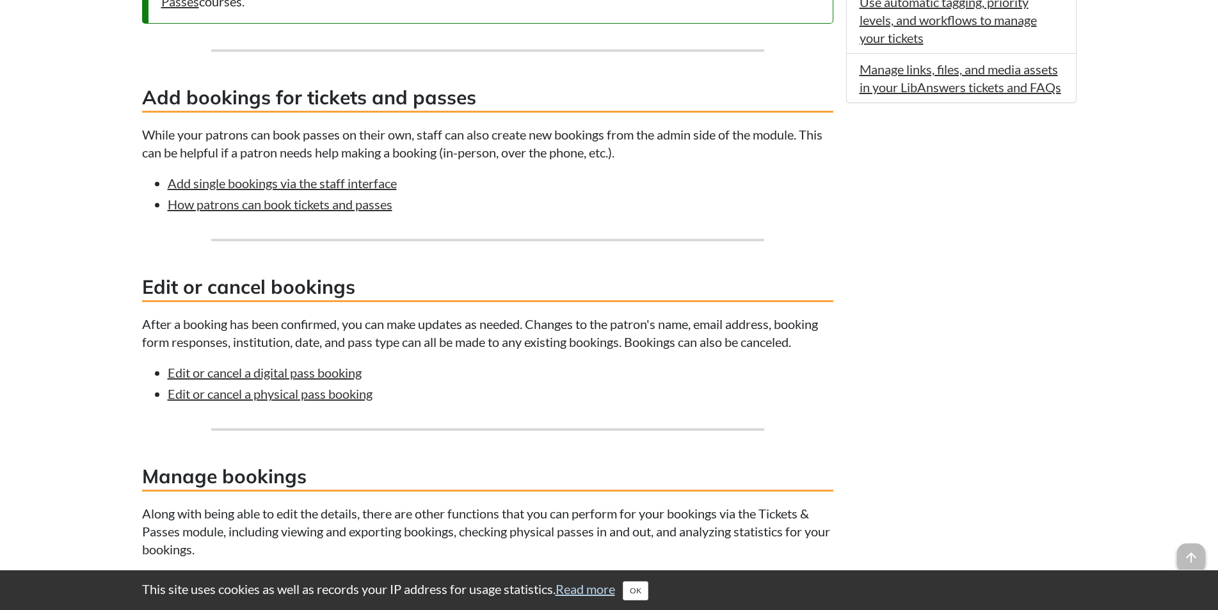
scroll to position [832, 0]
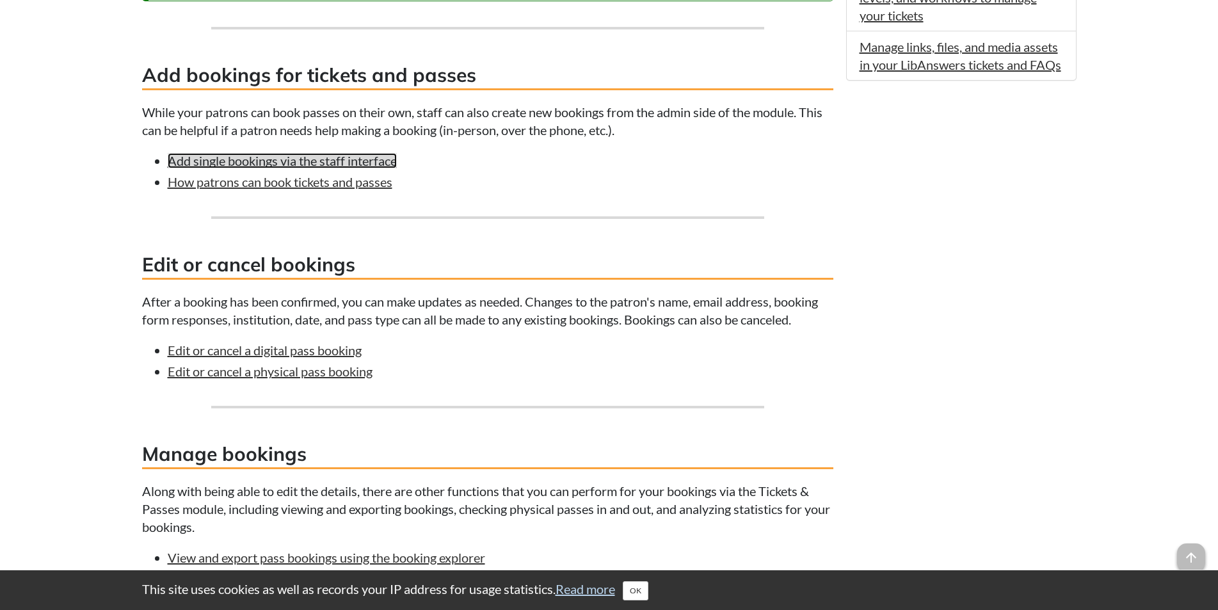
click at [351, 163] on link "Add single bookings via the staff interface" at bounding box center [282, 160] width 229 height 15
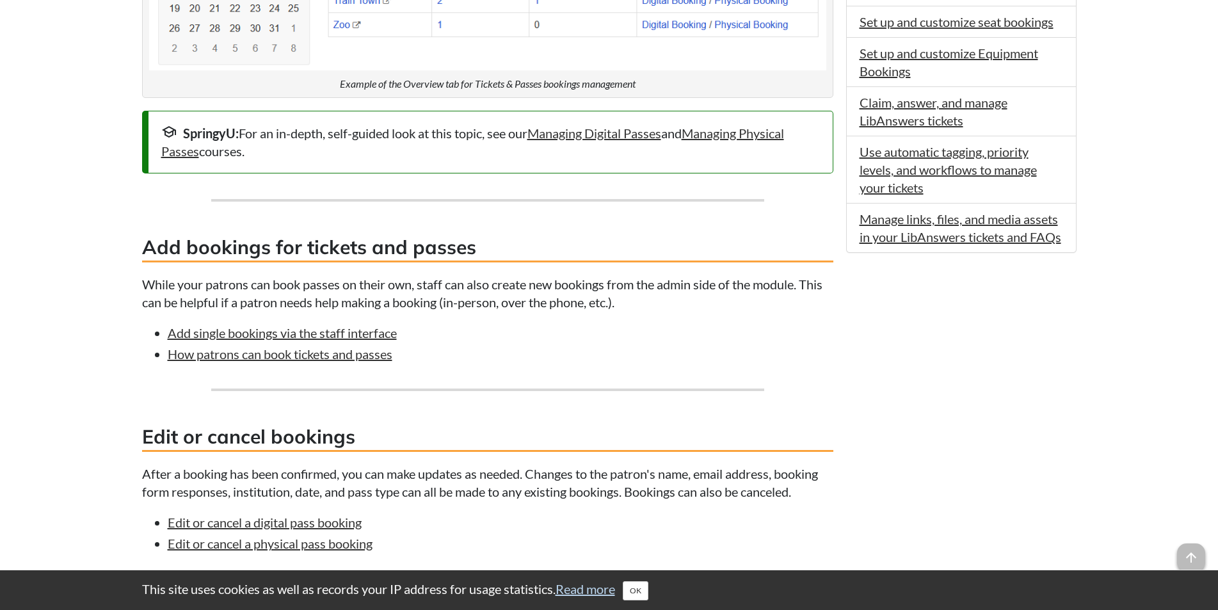
scroll to position [768, 0]
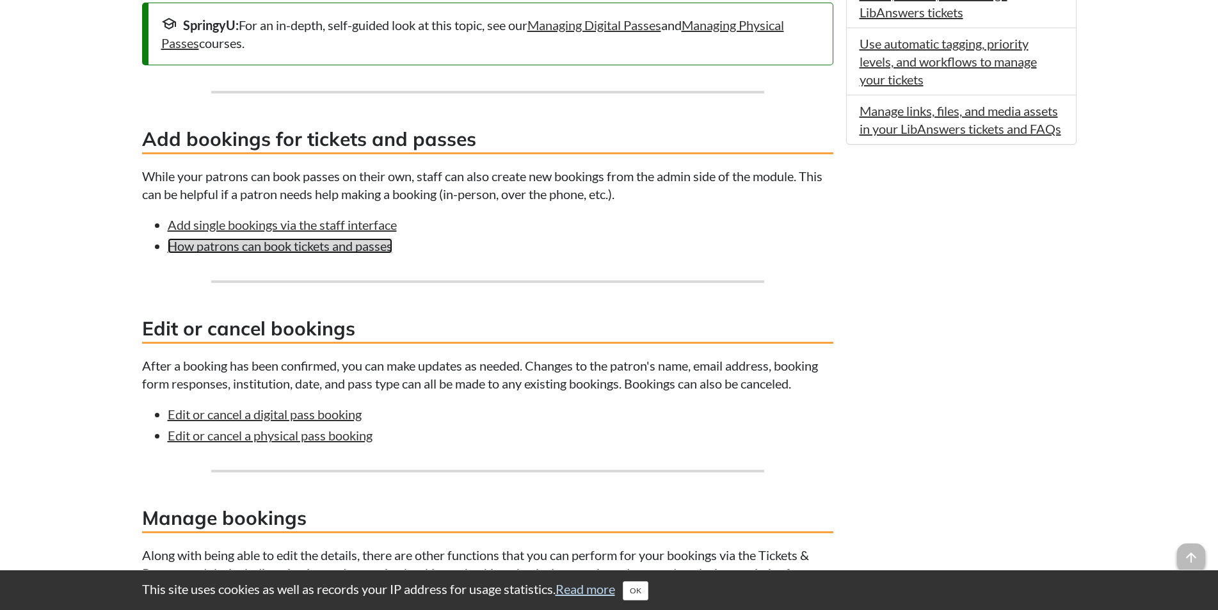
click at [273, 246] on link "How patrons can book tickets and passes" at bounding box center [280, 245] width 225 height 15
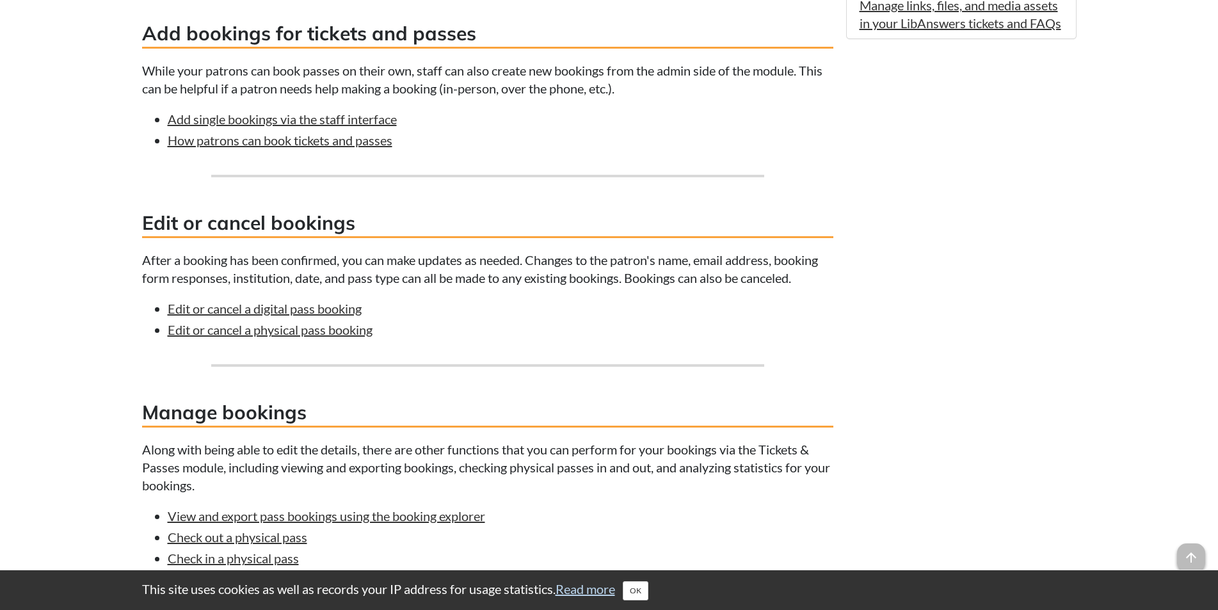
scroll to position [896, 0]
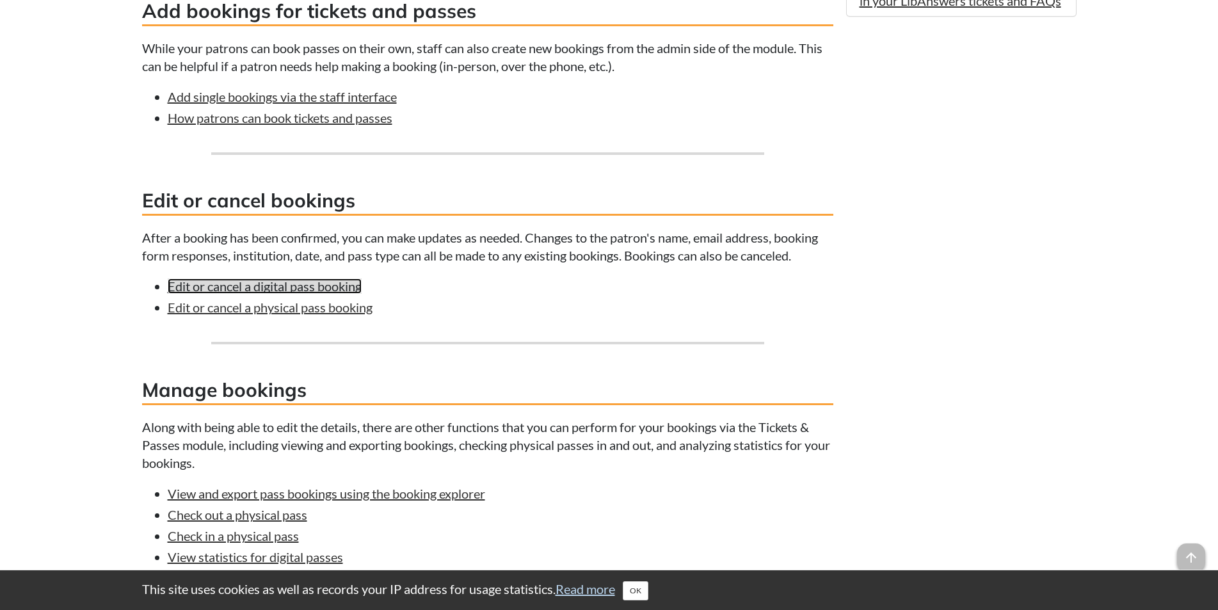
click at [243, 282] on link "Edit or cancel a digital pass booking" at bounding box center [265, 285] width 194 height 15
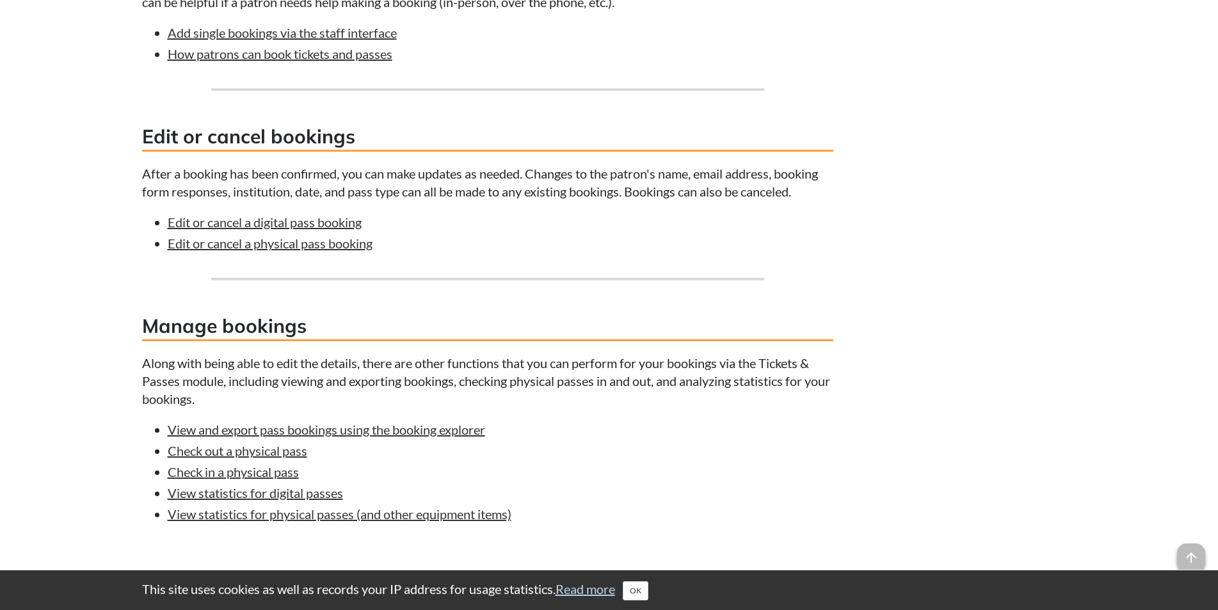
scroll to position [1024, 0]
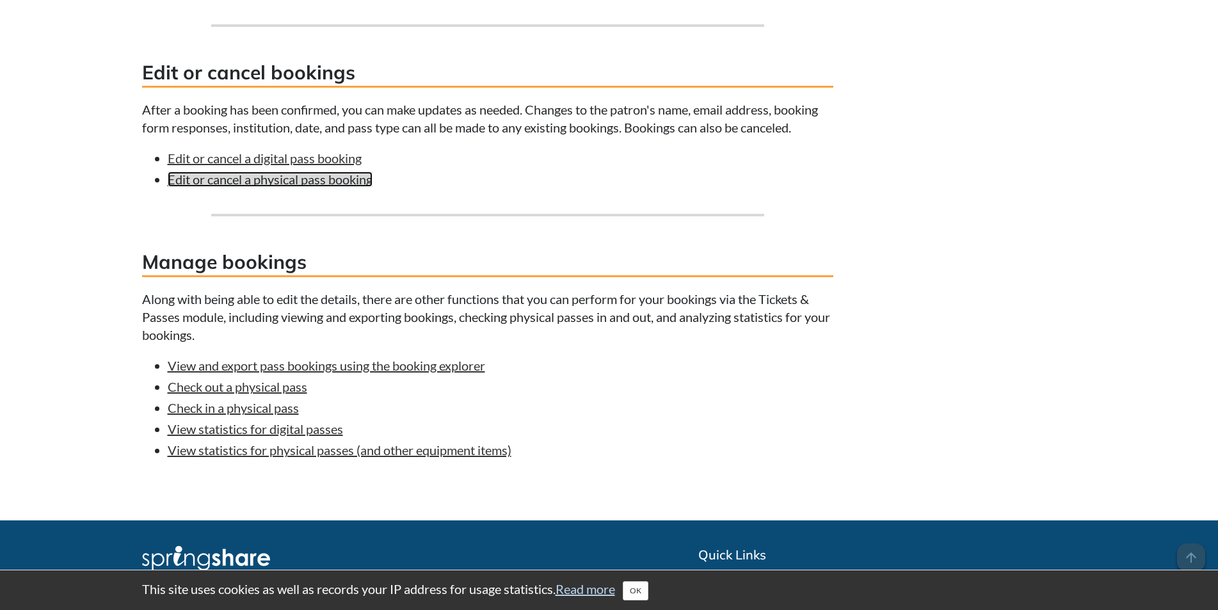
click at [243, 181] on link "Edit or cancel a physical pass booking" at bounding box center [270, 179] width 205 height 15
